Goal: Book appointment/travel/reservation

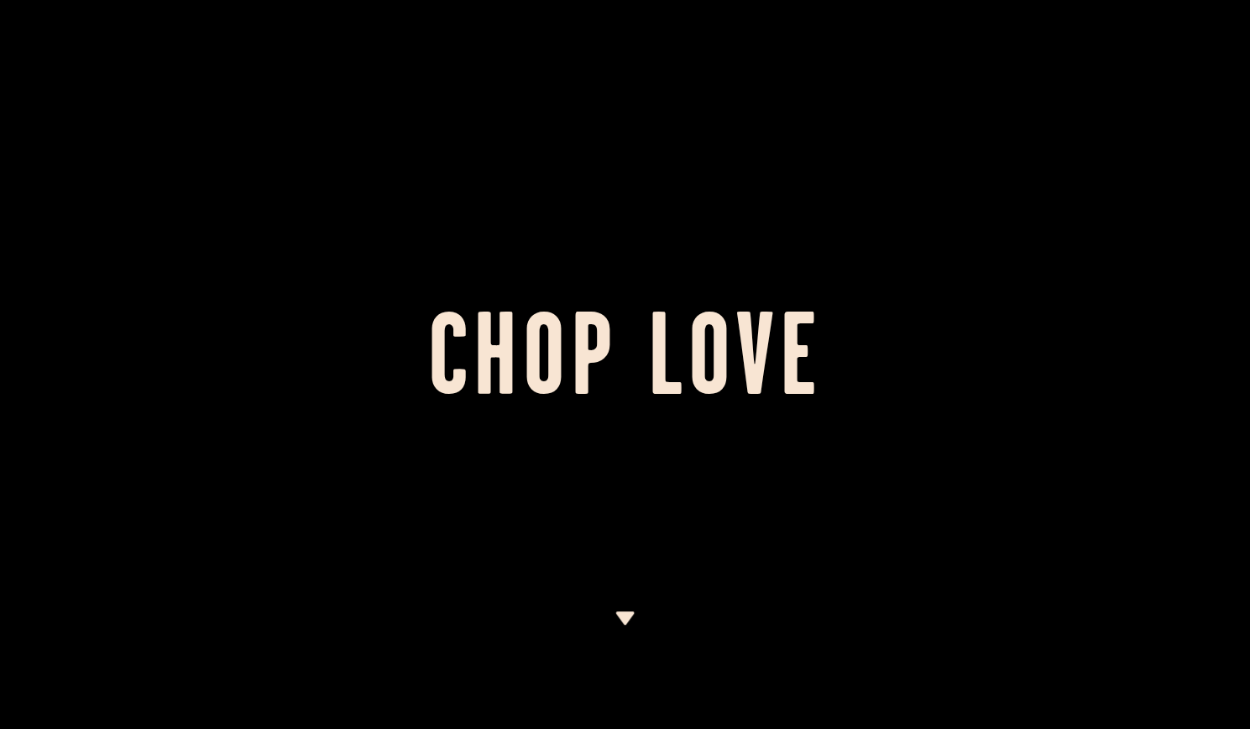
click at [619, 625] on div at bounding box center [625, 670] width 21 height 118
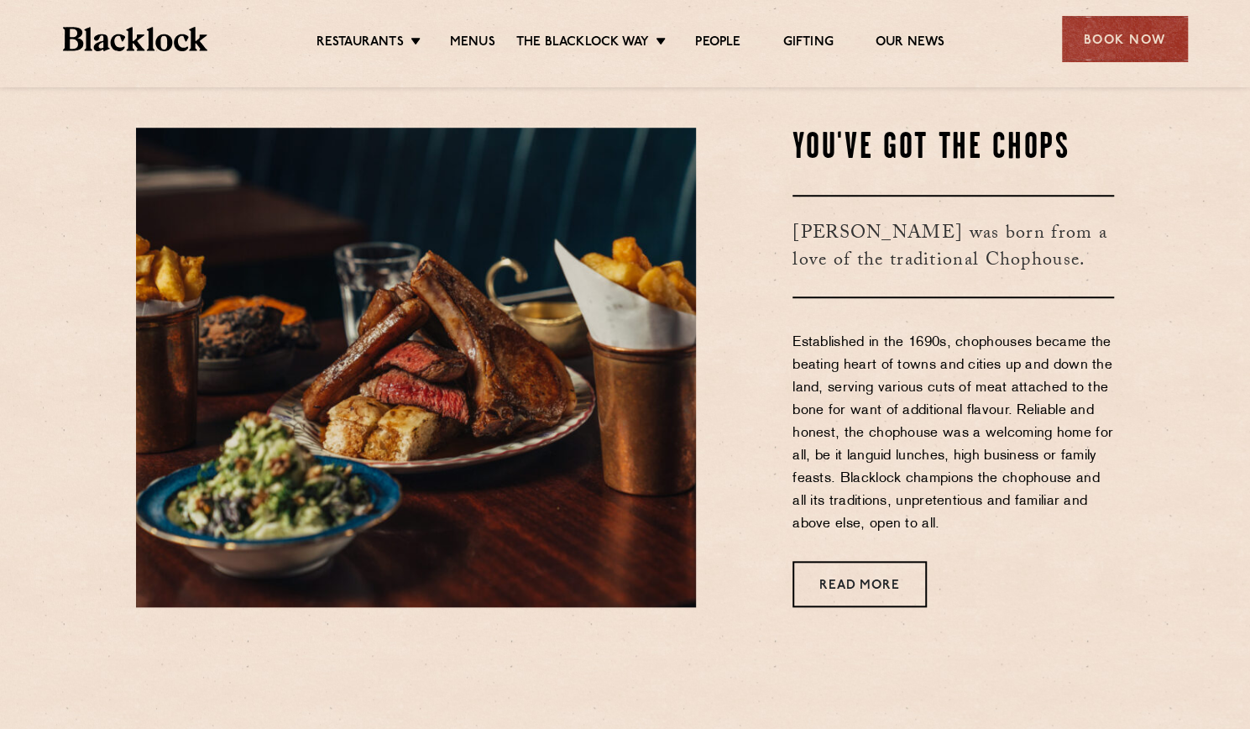
scroll to position [653, 0]
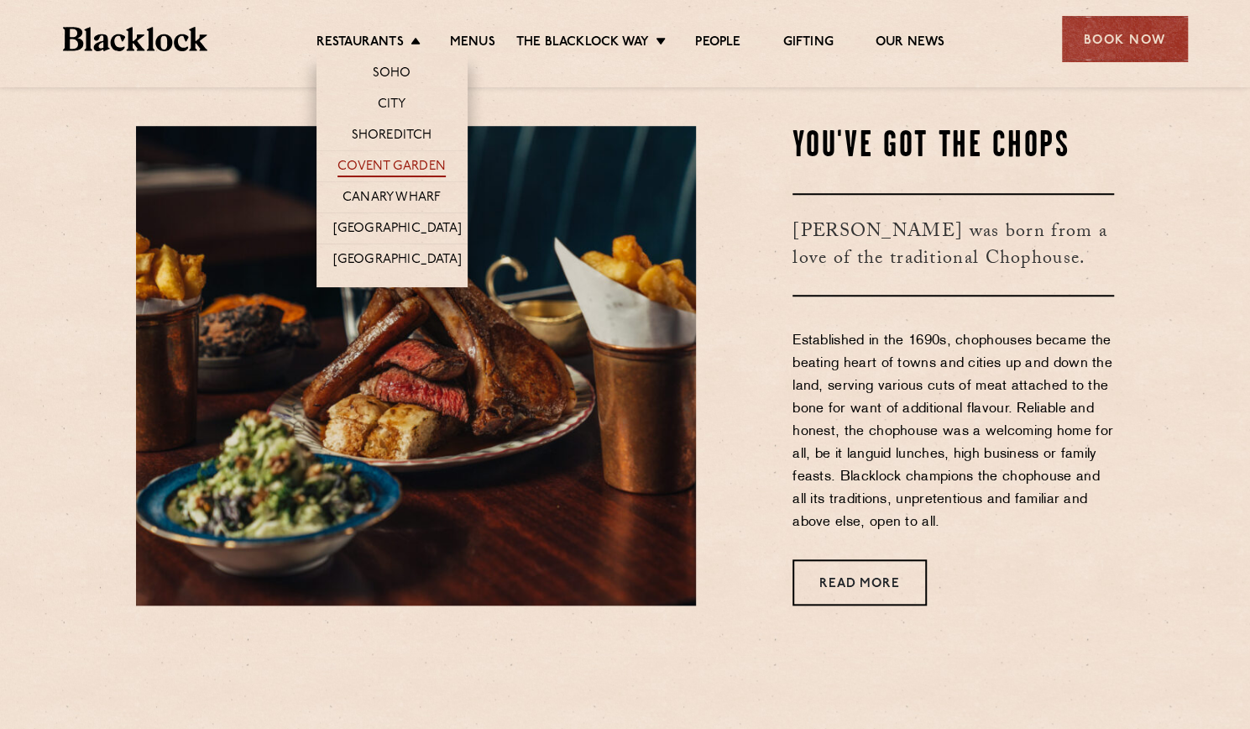
click at [389, 160] on link "Covent Garden" at bounding box center [392, 168] width 108 height 18
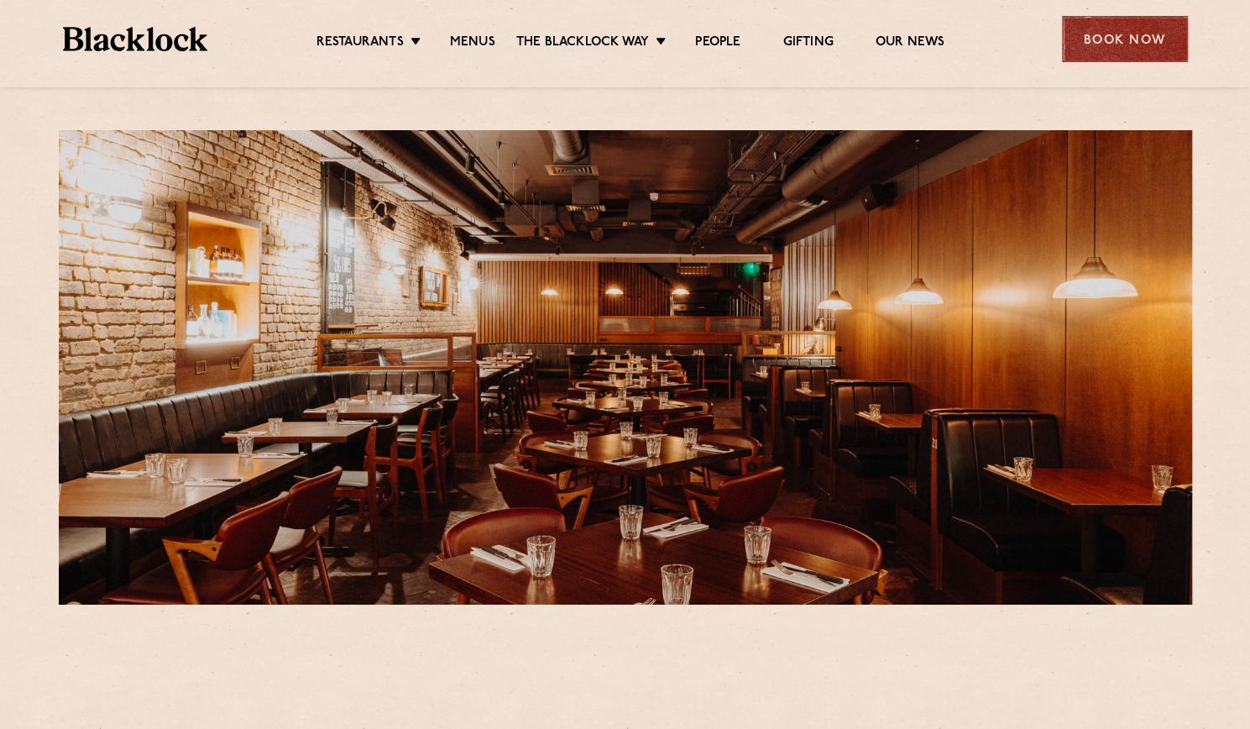
click at [1117, 36] on div "Book Now" at bounding box center [1125, 39] width 126 height 46
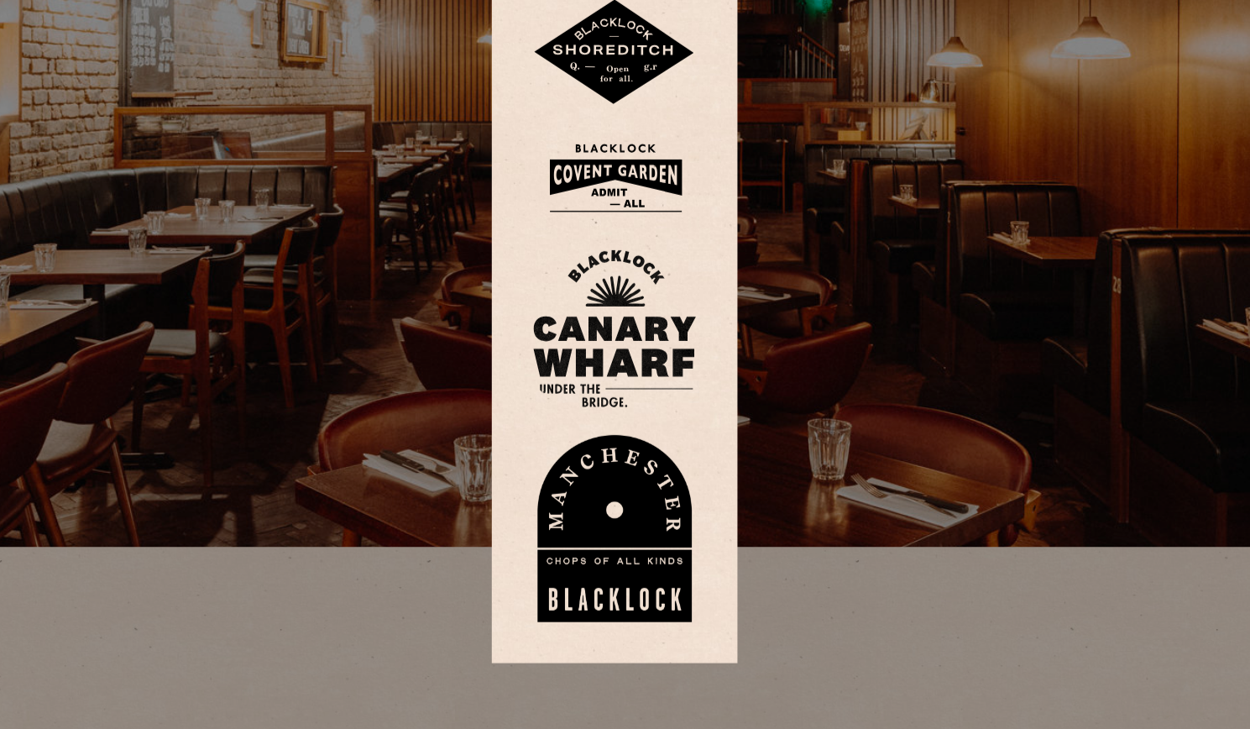
click at [637, 388] on img at bounding box center [625, 377] width 101 height 55
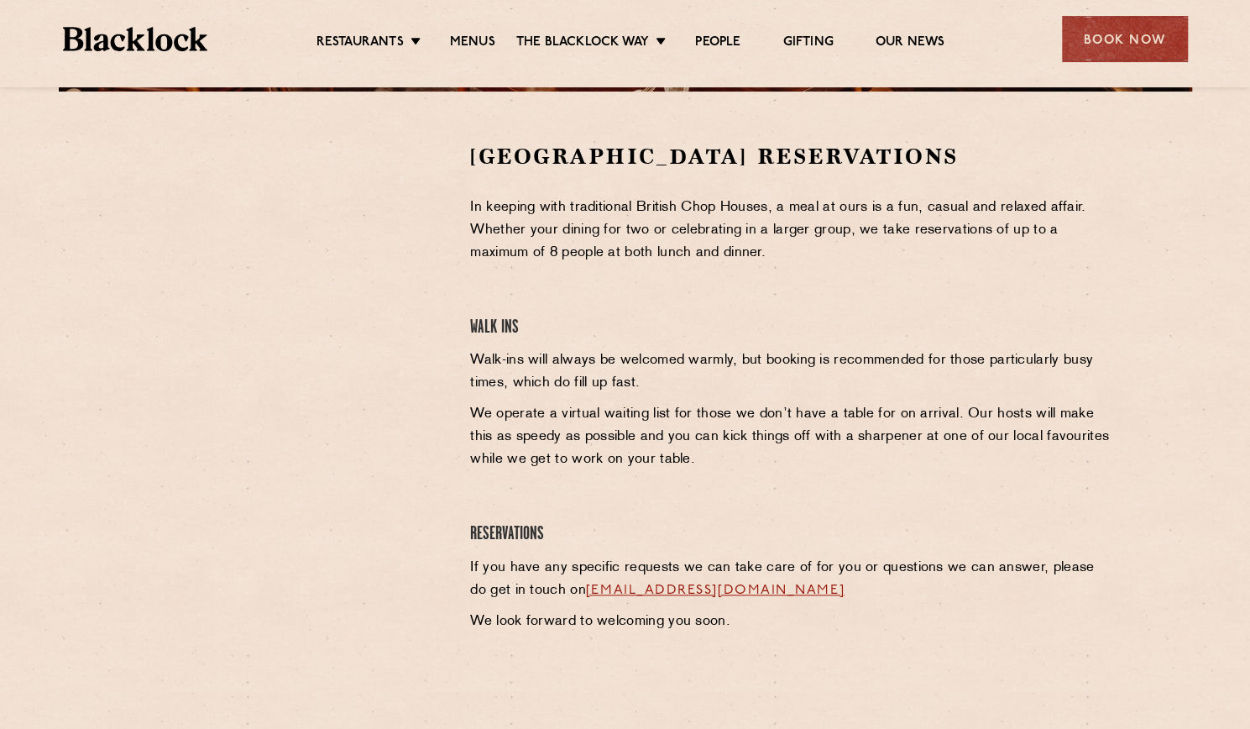
scroll to position [512, 0]
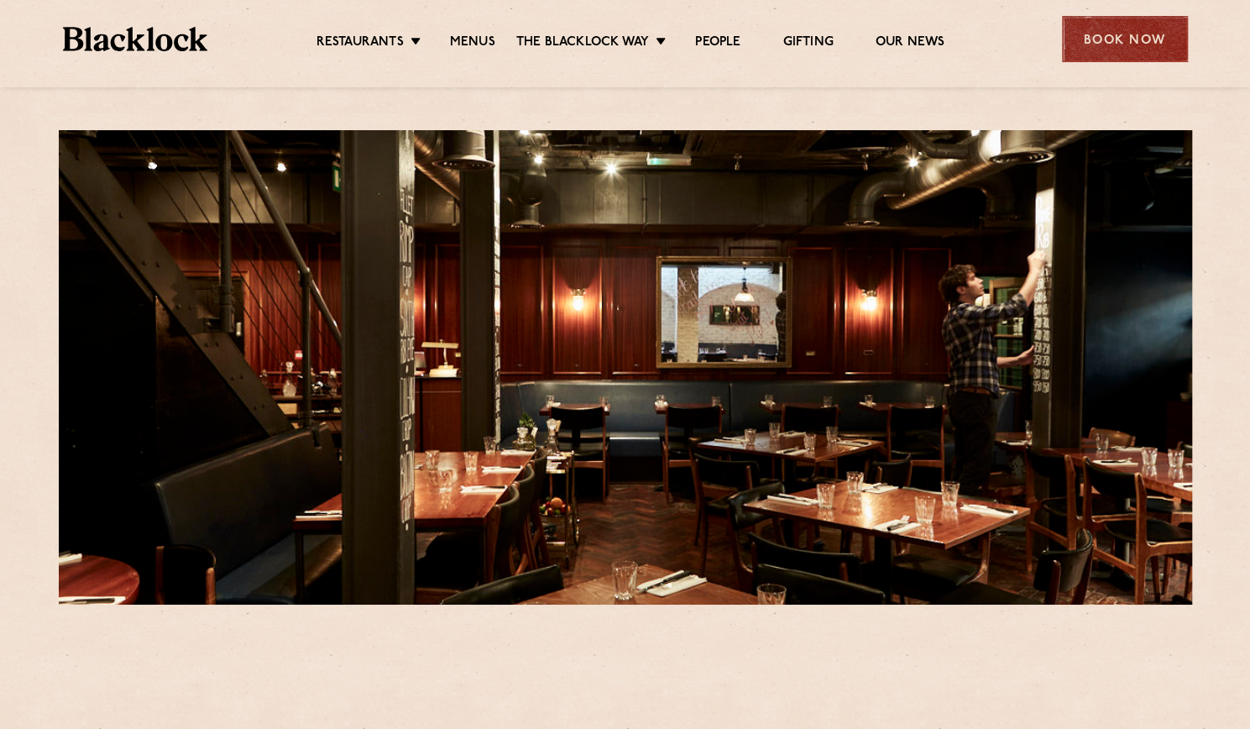
click at [1082, 36] on div "Book Now" at bounding box center [1125, 39] width 126 height 46
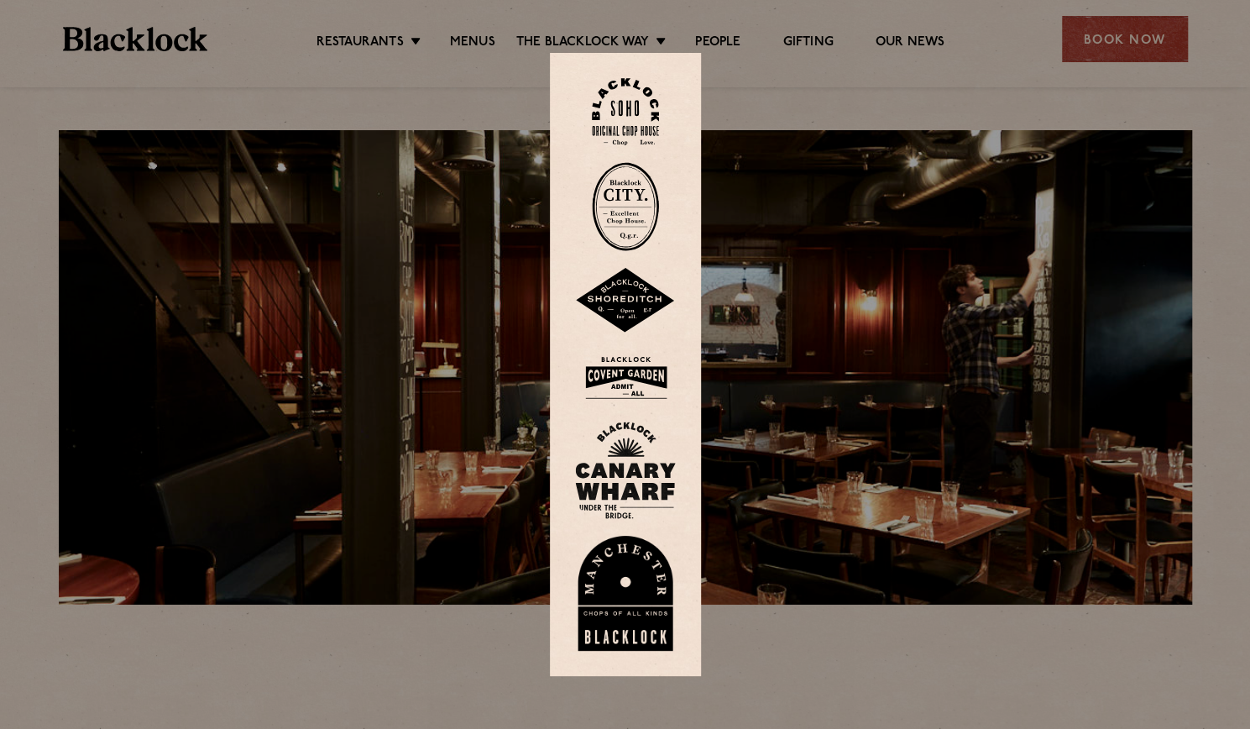
click at [635, 123] on img at bounding box center [625, 112] width 67 height 68
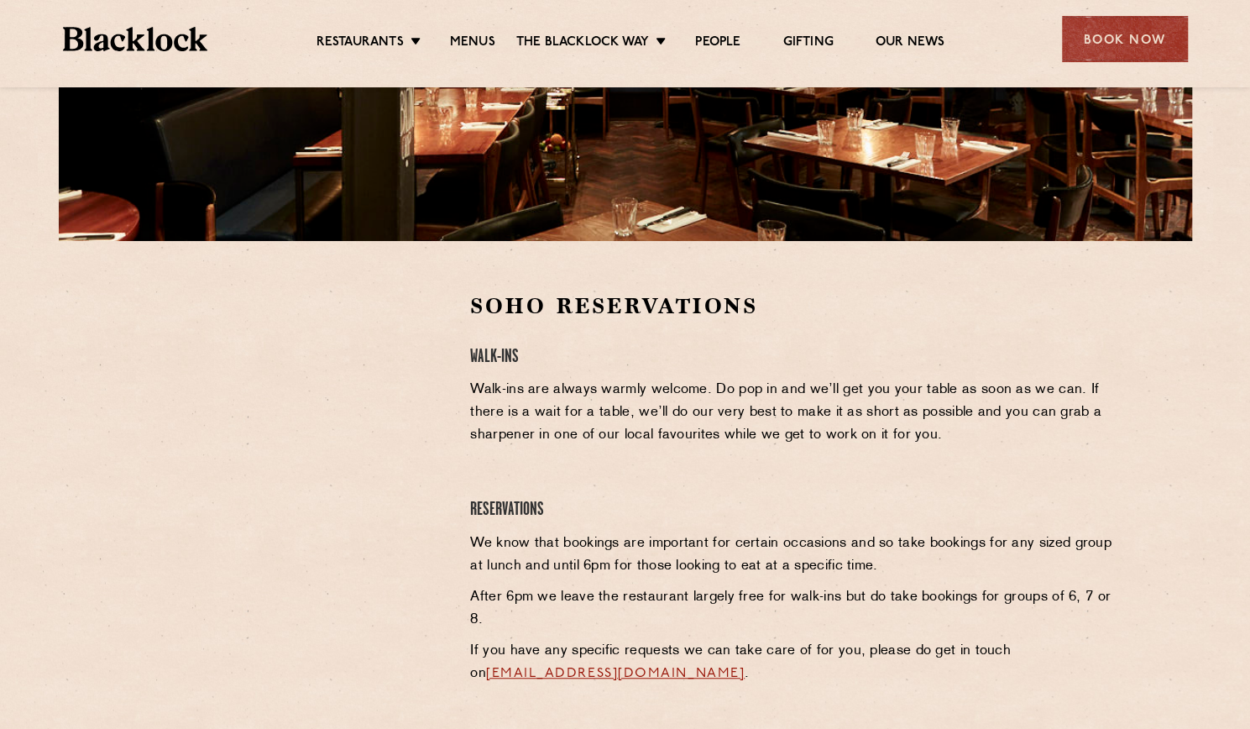
scroll to position [363, 0]
